Goal: Contribute content: Add original content to the website for others to see

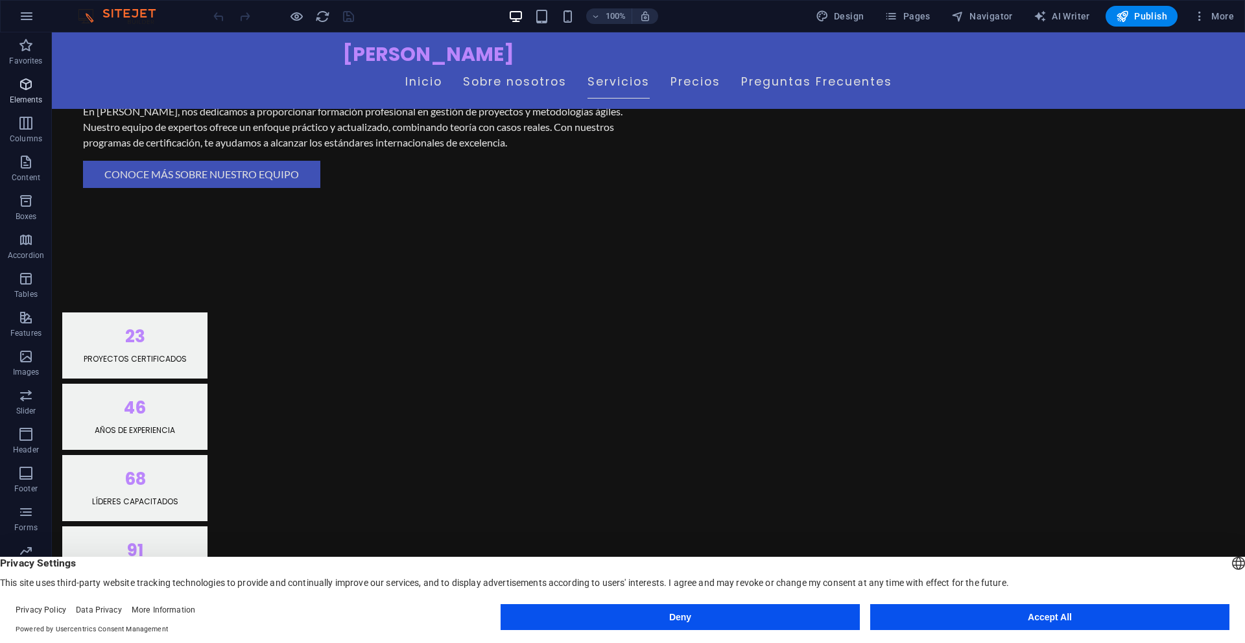
scroll to position [1195, 0]
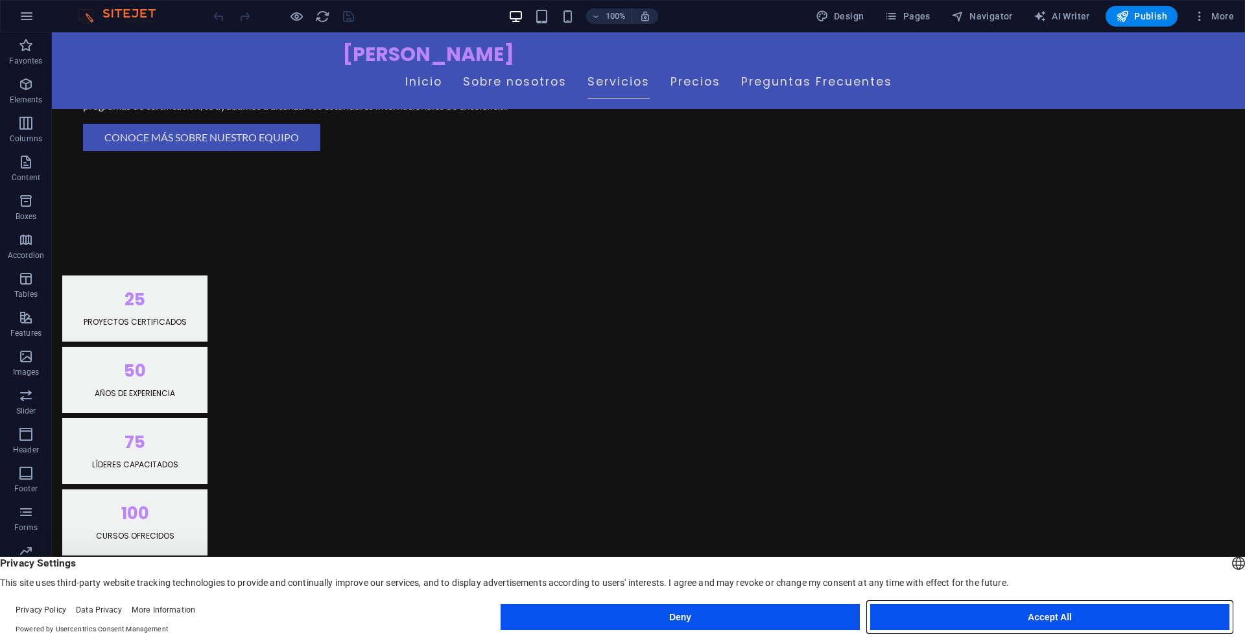
click at [1112, 618] on button "Accept All" at bounding box center [1049, 617] width 359 height 26
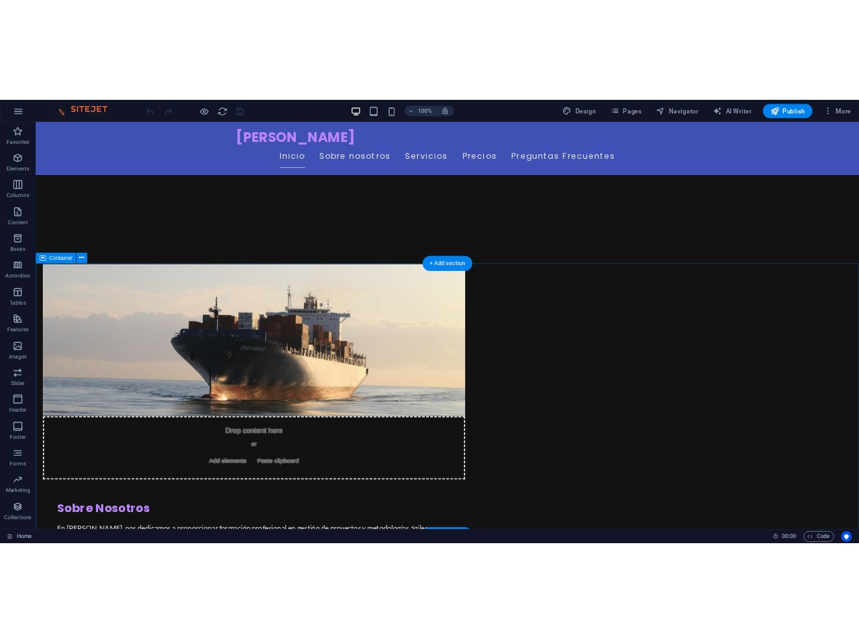
scroll to position [404, 0]
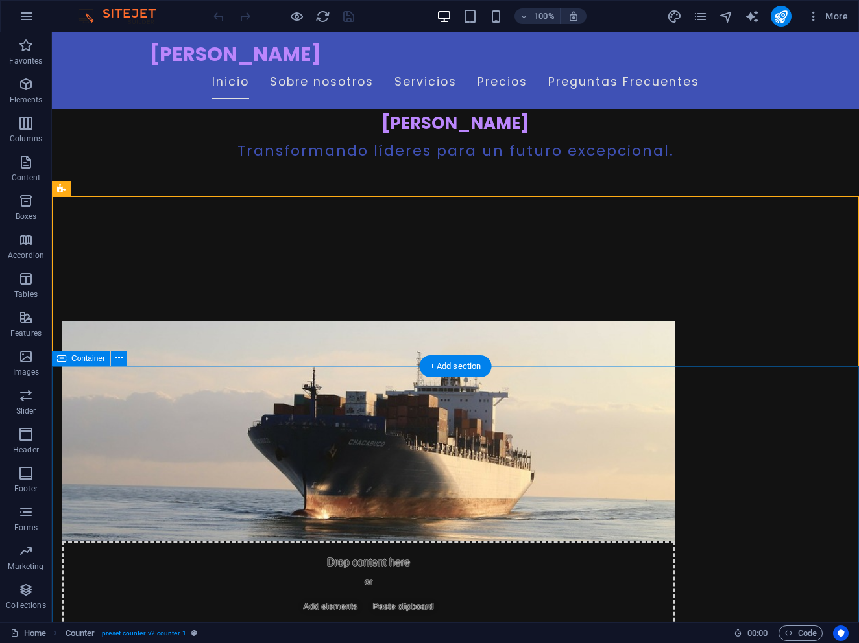
scroll to position [0, 0]
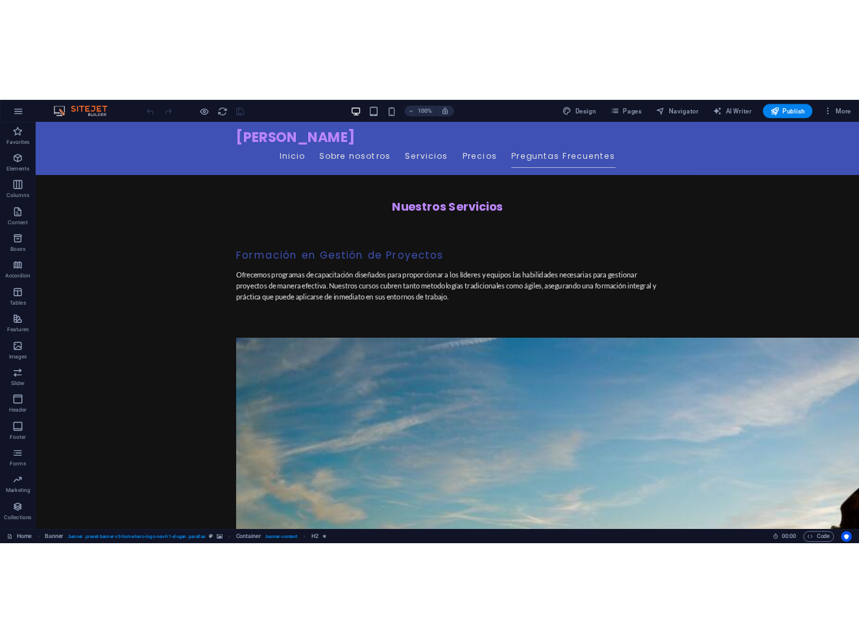
scroll to position [2581, 0]
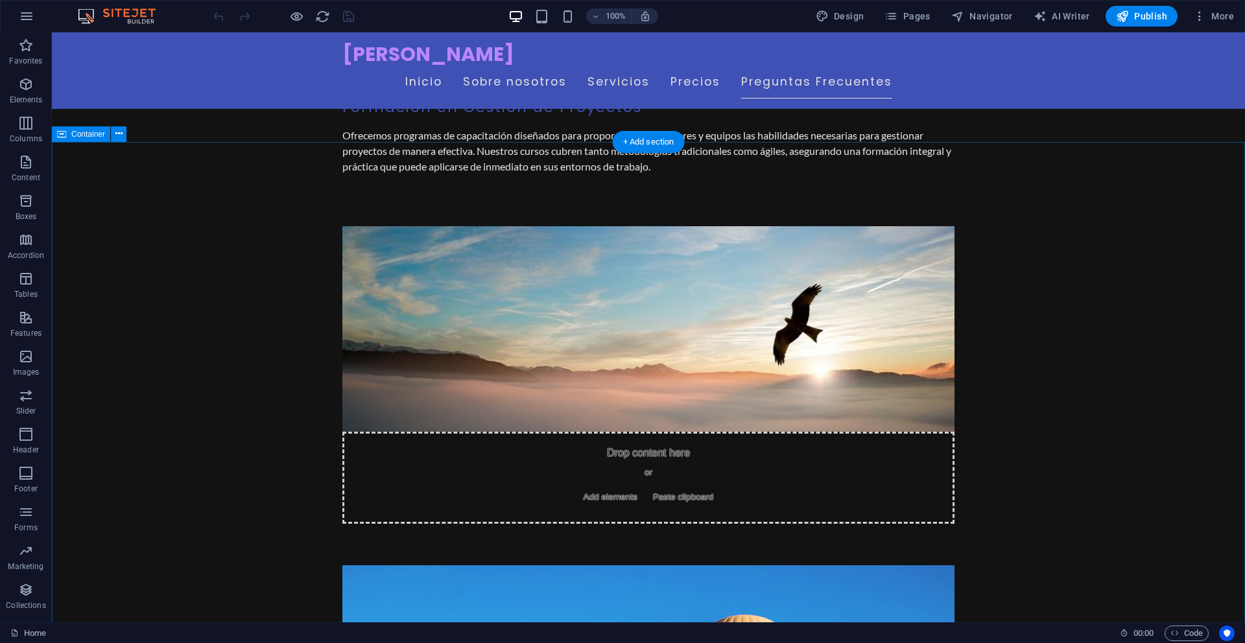
scroll to position [2770, 0]
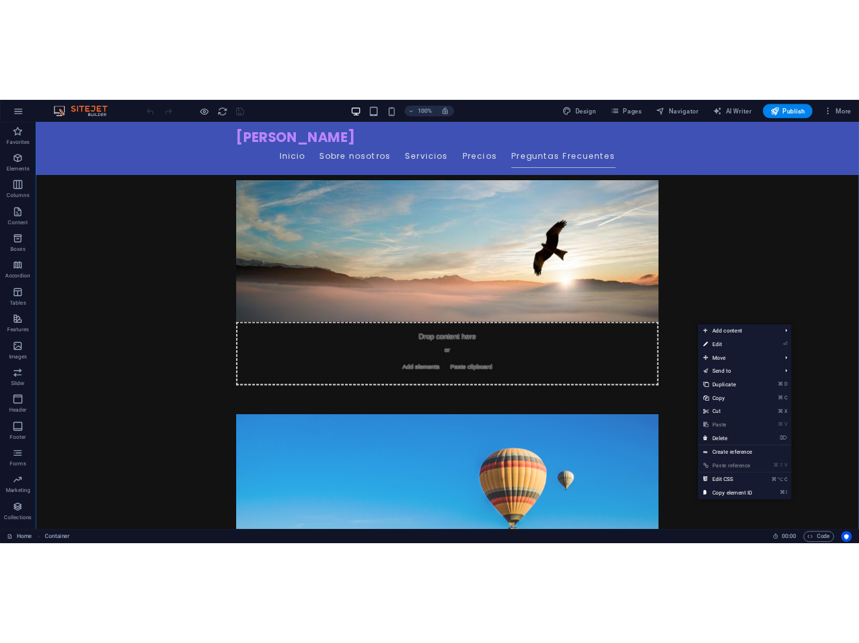
scroll to position [2991, 0]
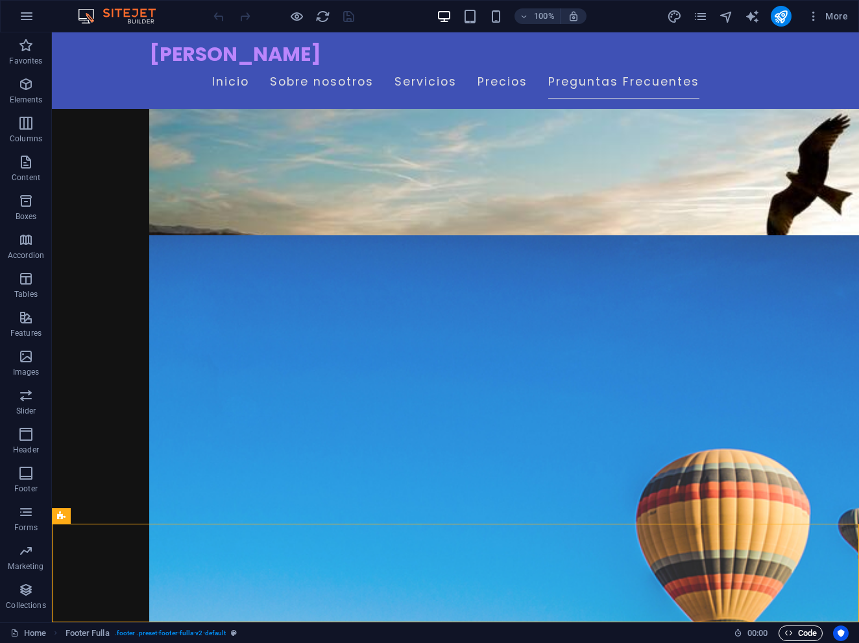
click at [804, 634] on span "Code" at bounding box center [800, 634] width 32 height 16
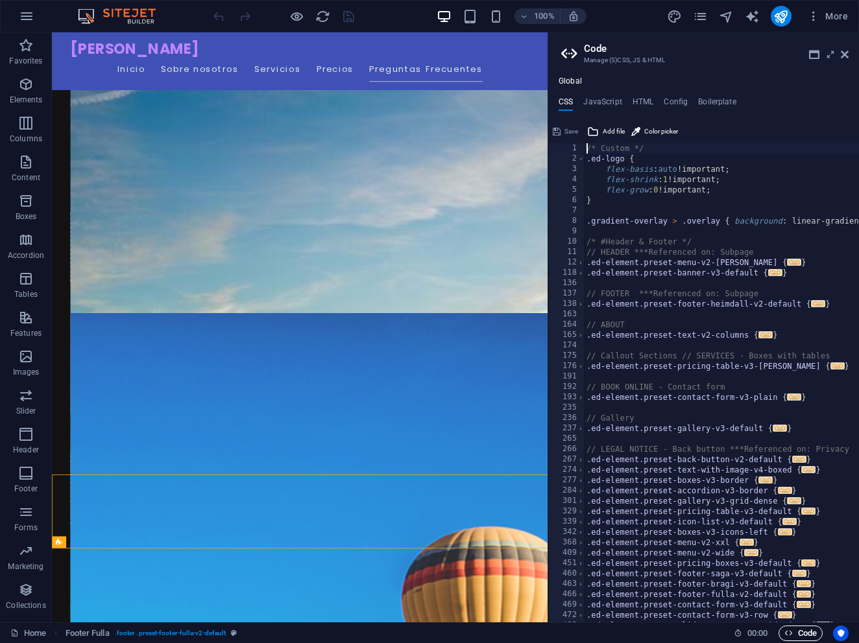
scroll to position [2892, 0]
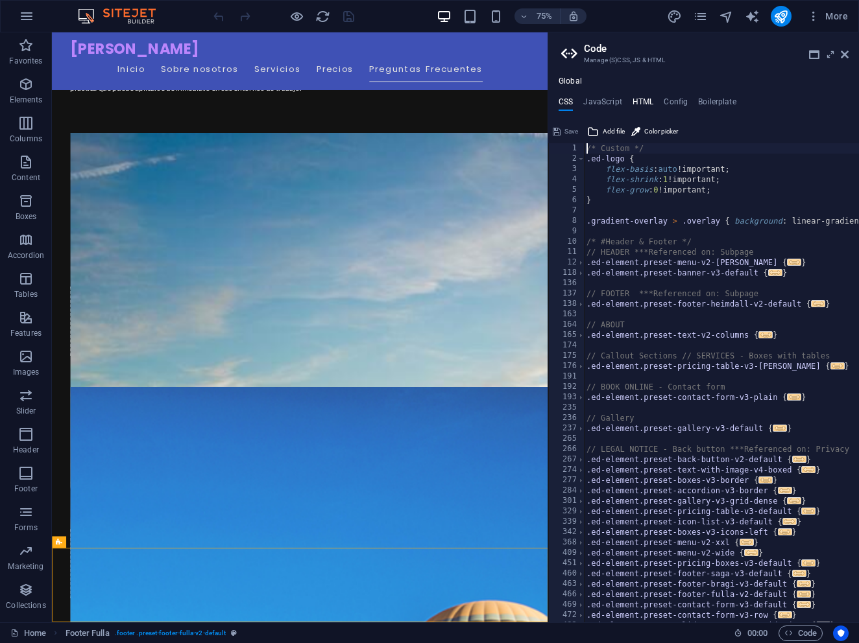
click at [645, 102] on h4 "HTML" at bounding box center [642, 104] width 21 height 14
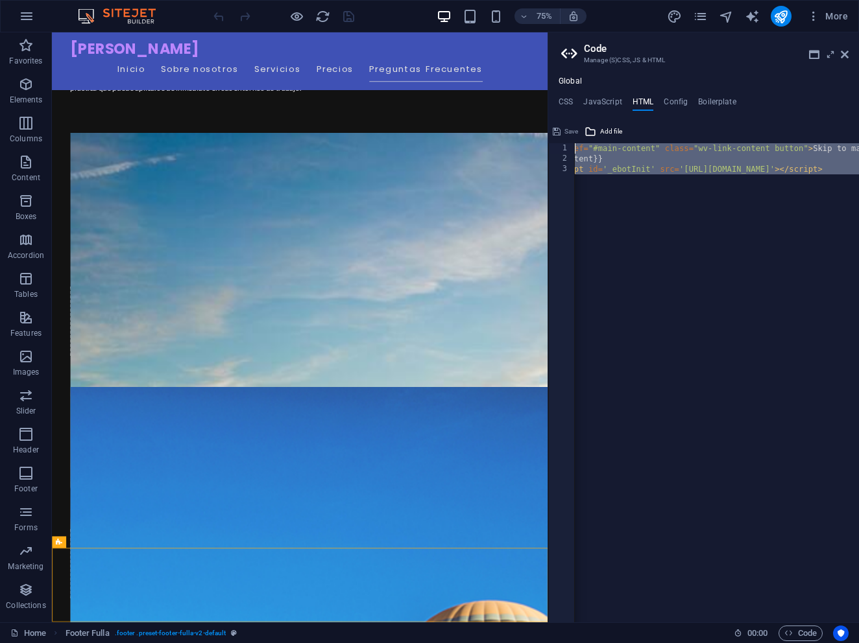
scroll to position [0, 0]
drag, startPoint x: 857, startPoint y: 172, endPoint x: 566, endPoint y: 144, distance: 292.5
click at [566, 144] on div "<script id='_ebotInit' src='[URL][DOMAIN_NAME]'></script> 1 2 3 < a href = "#ma…" at bounding box center [703, 382] width 311 height 479
type textarea "<script id='_ebotInit' src='[URL][DOMAIN_NAME]'></script>"
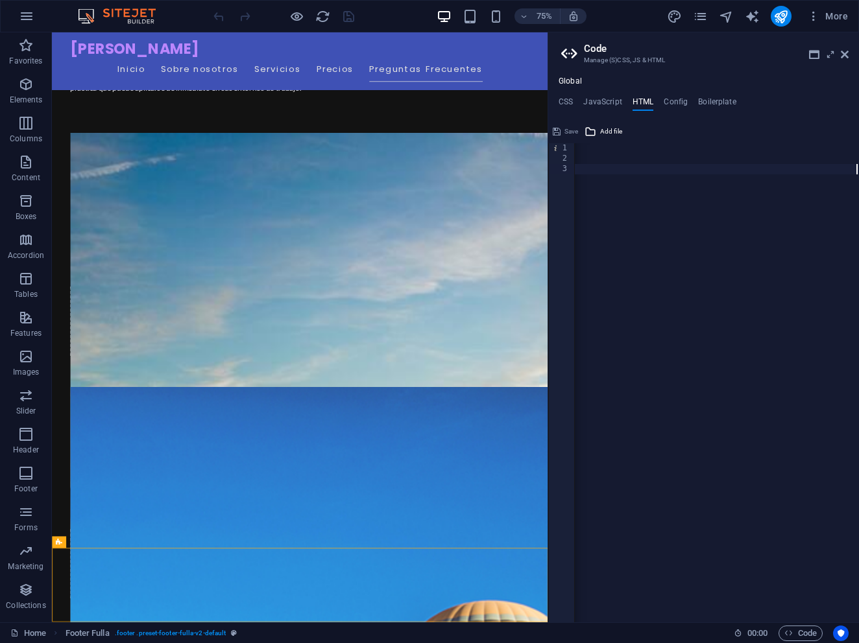
click at [622, 175] on div "< a href = "#main-content" class = "wv-link-content button" > Skip to main cont…" at bounding box center [516, 393] width 686 height 500
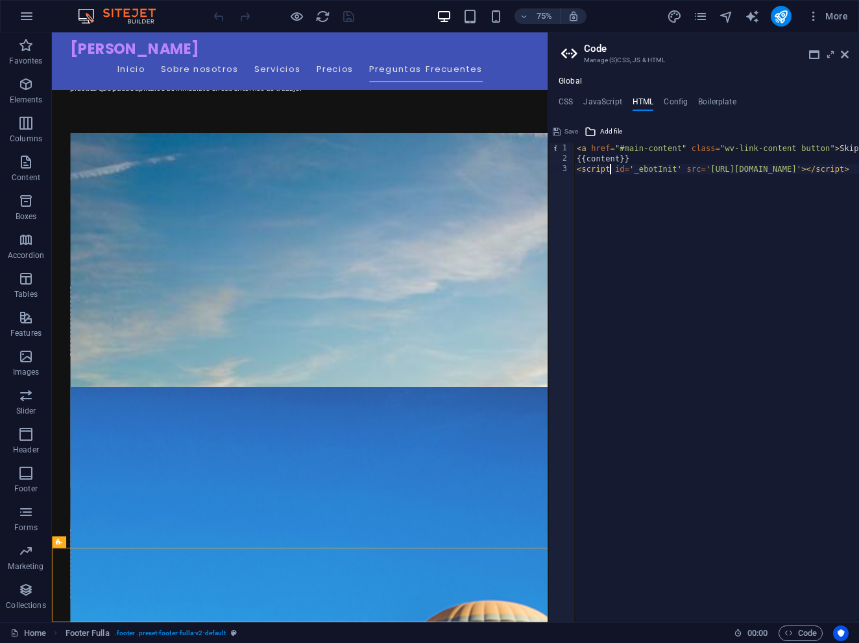
click at [350, 19] on icon "save" at bounding box center [348, 16] width 15 height 15
click at [350, 19] on div at bounding box center [283, 16] width 145 height 21
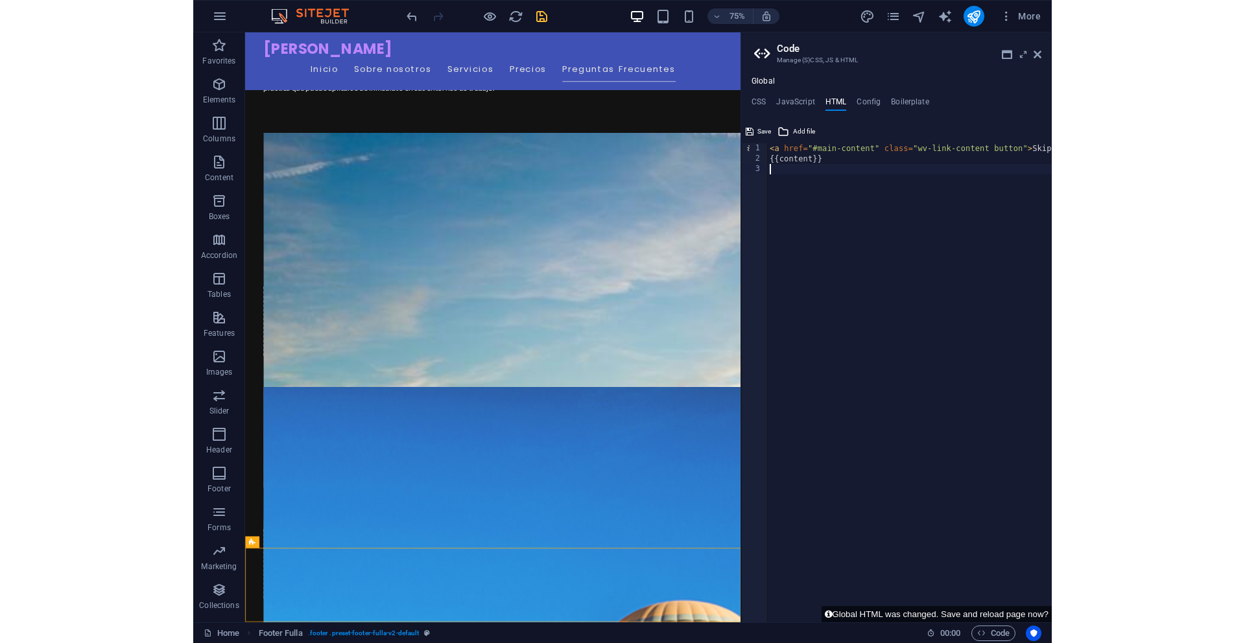
scroll to position [2991, 0]
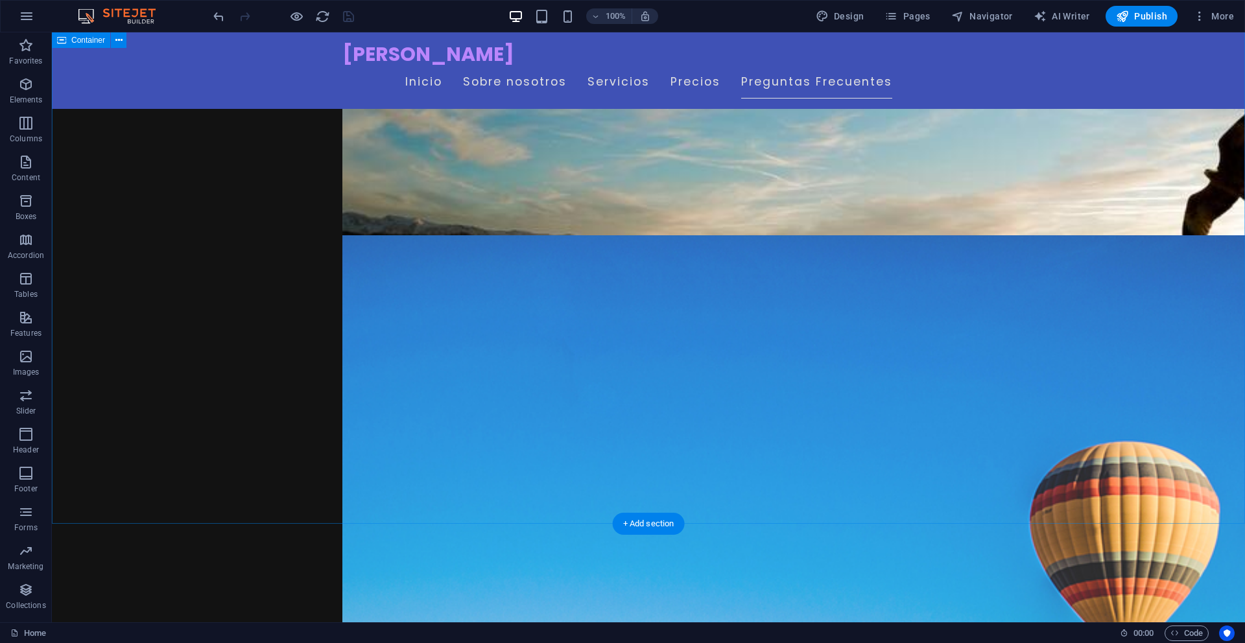
click at [346, 18] on div at bounding box center [283, 16] width 145 height 21
click at [858, 19] on span "Publish" at bounding box center [1141, 16] width 51 height 13
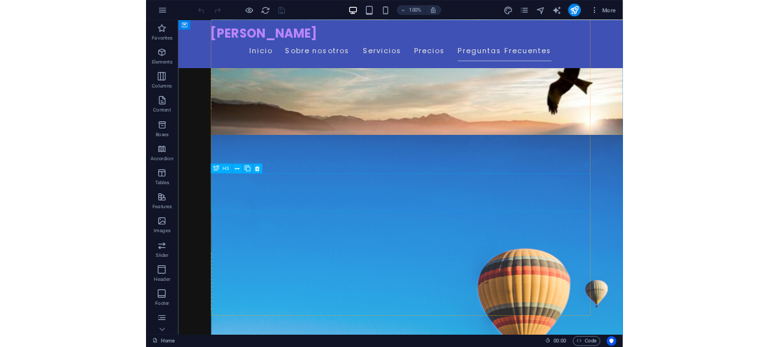
scroll to position [2944, 0]
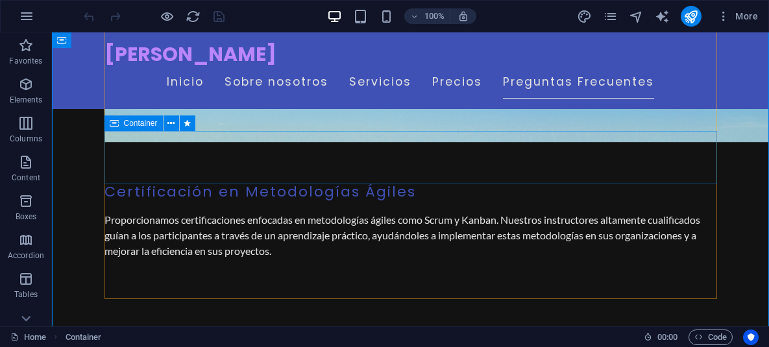
scroll to position [3156, 0]
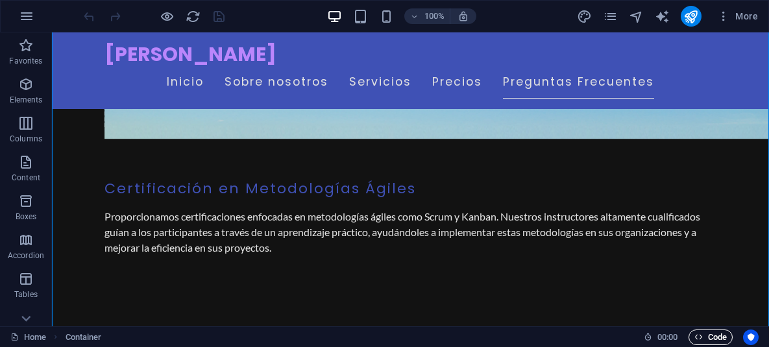
click at [715, 335] on span "Code" at bounding box center [710, 337] width 32 height 16
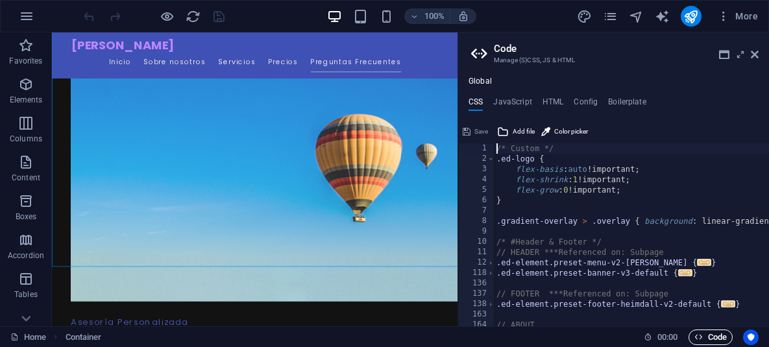
scroll to position [3081, 0]
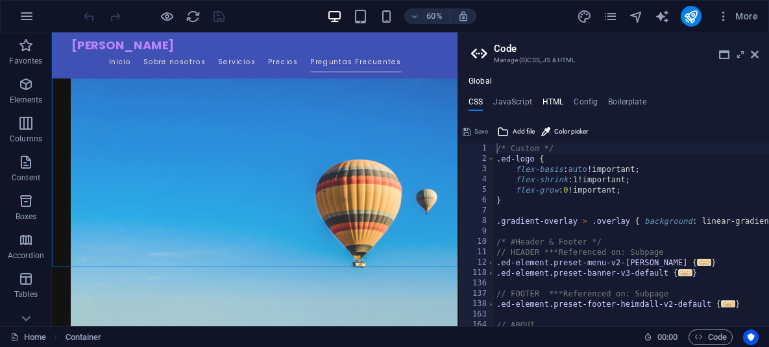
click at [551, 101] on h4 "HTML" at bounding box center [552, 104] width 21 height 14
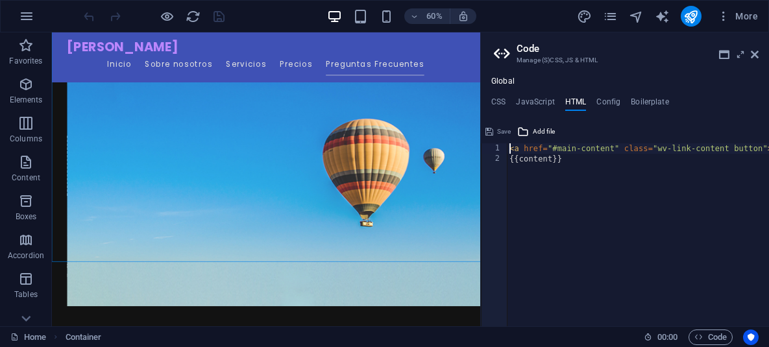
scroll to position [3151, 0]
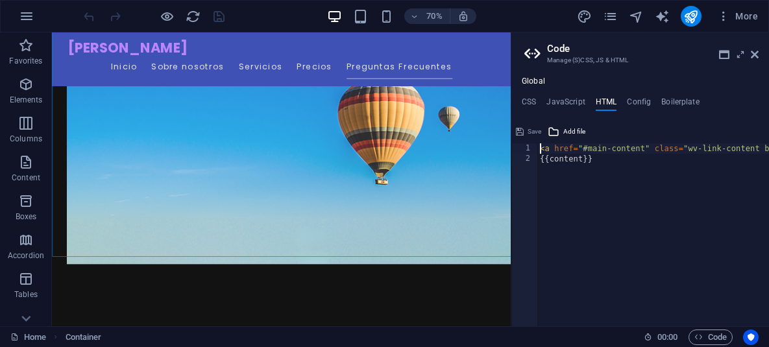
drag, startPoint x: 458, startPoint y: 189, endPoint x: 496, endPoint y: 176, distance: 40.4
click at [496, 176] on div "Home Favorites Elements Columns Content Boxes Accordion Tables Features Images …" at bounding box center [384, 179] width 769 height 294
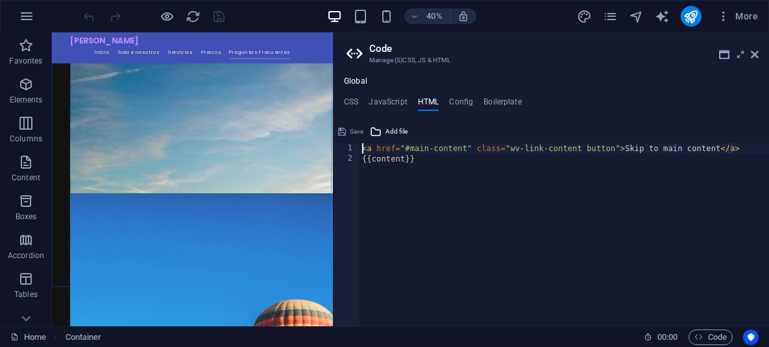
scroll to position [2959, 0]
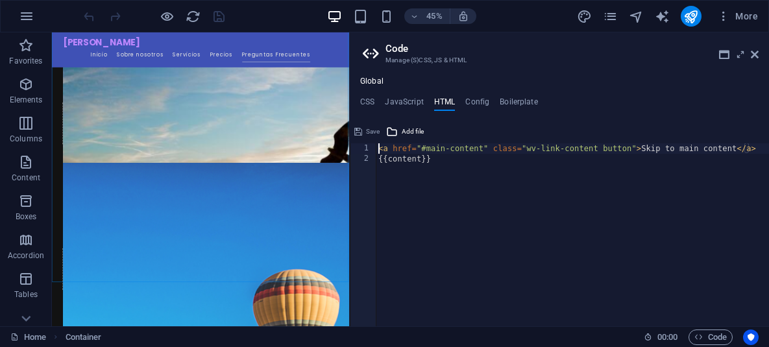
drag, startPoint x: 499, startPoint y: 176, endPoint x: 346, endPoint y: 163, distance: 153.7
click at [346, 163] on div "Home Favorites Elements Columns Content Boxes Accordion Tables Features Images …" at bounding box center [384, 179] width 769 height 294
click at [460, 198] on div "< a href = "#main-content" class = "wv-link-content button" > Skip to main cont…" at bounding box center [572, 245] width 393 height 204
type textarea "{{content}}"
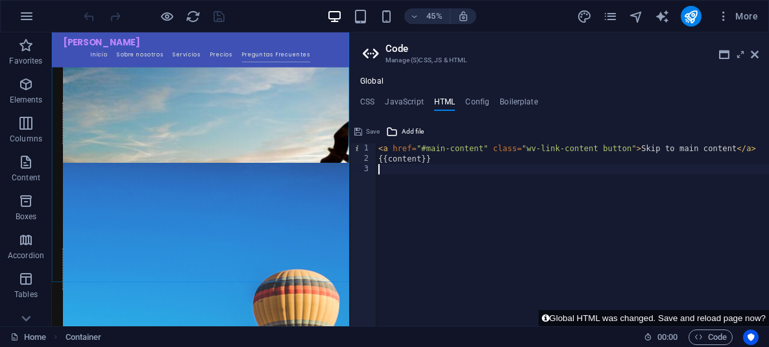
paste textarea "<script id='_ebotInit' src='[URL][DOMAIN_NAME]'></script>"
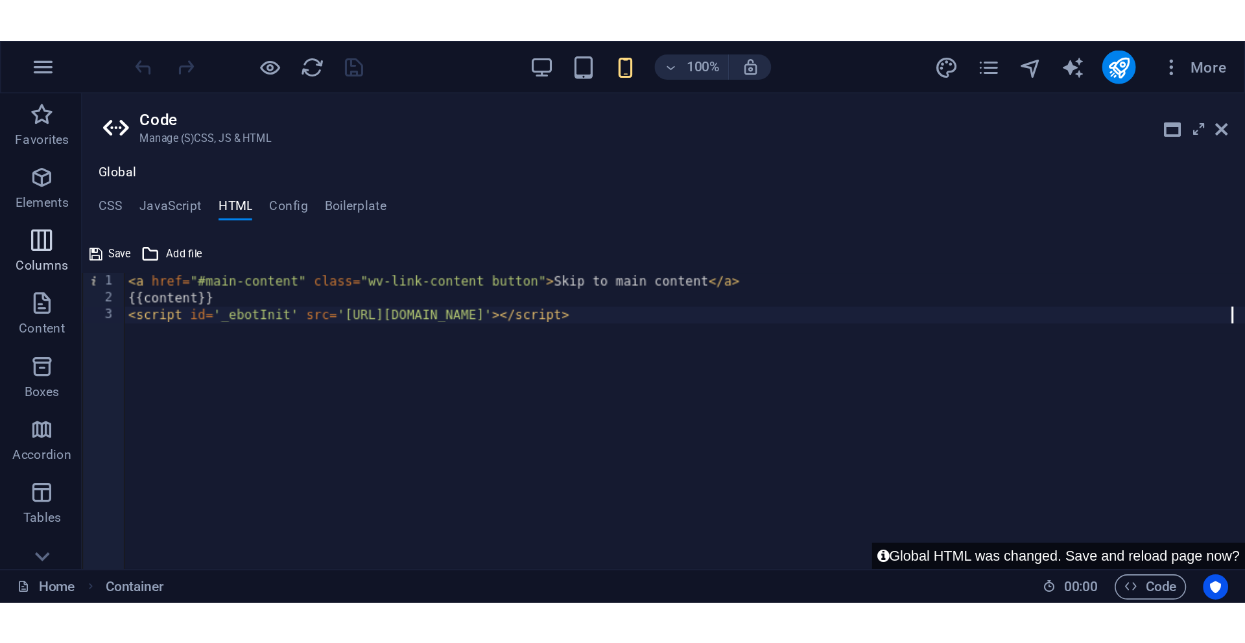
scroll to position [8361, 0]
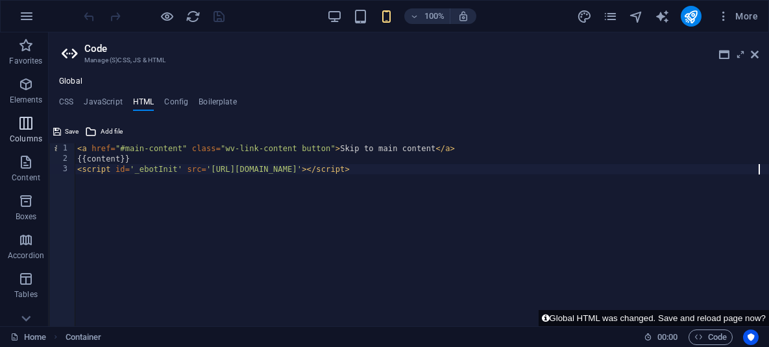
drag, startPoint x: 350, startPoint y: 158, endPoint x: 47, endPoint y: 141, distance: 303.4
click at [47, 141] on div "Home Favorites Elements Columns Content Boxes Accordion Tables Features Images …" at bounding box center [384, 179] width 769 height 294
type textarea "<script id='_ebotInit' src='[URL][DOMAIN_NAME]'></script>"
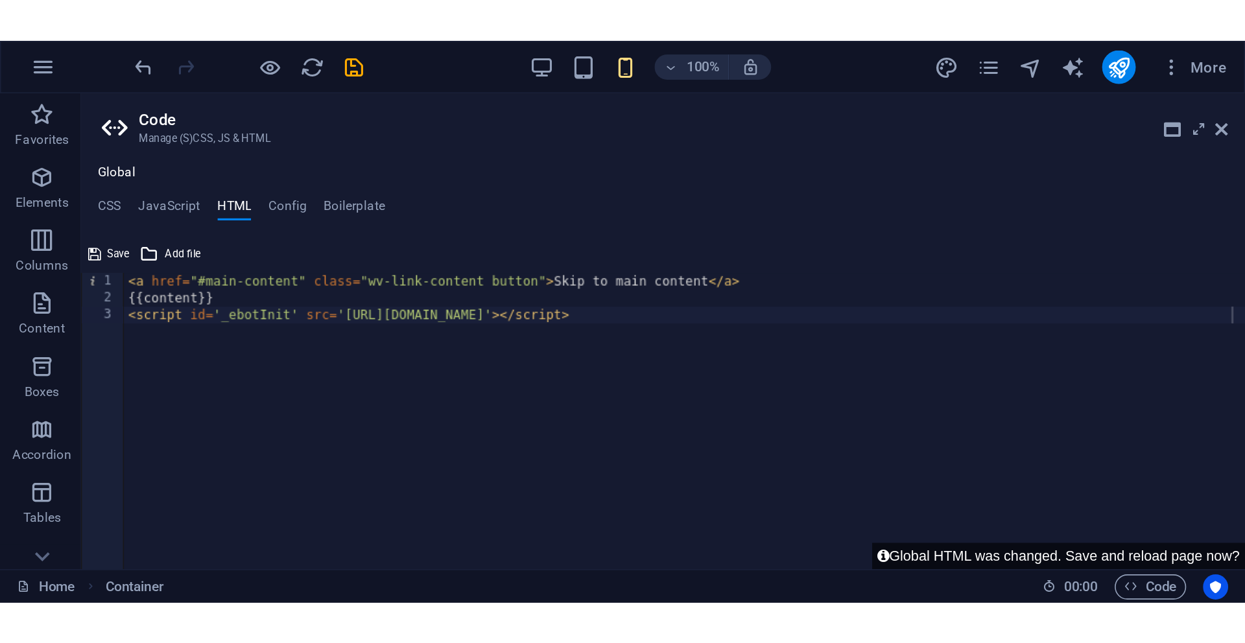
scroll to position [2864, 0]
